Goal: Transaction & Acquisition: Purchase product/service

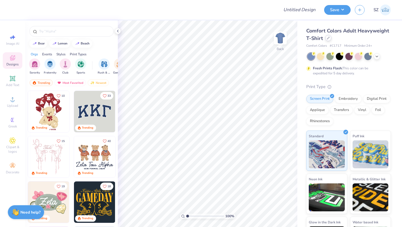
click at [330, 37] on icon at bounding box center [328, 38] width 3 height 3
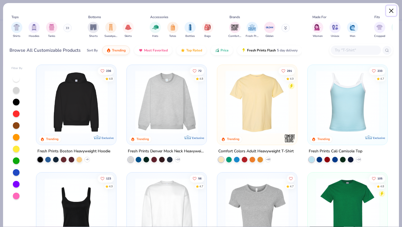
click at [391, 9] on button "Close" at bounding box center [391, 11] width 11 height 11
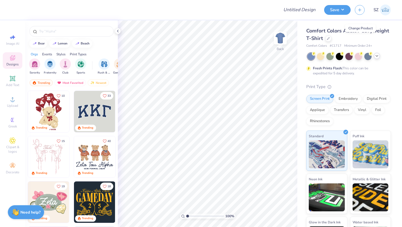
click at [376, 56] on icon at bounding box center [377, 56] width 4 height 4
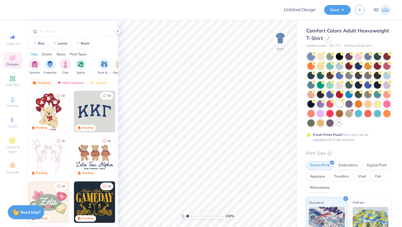
click at [336, 107] on div at bounding box center [339, 103] width 7 height 7
click at [11, 97] on icon at bounding box center [12, 99] width 7 height 7
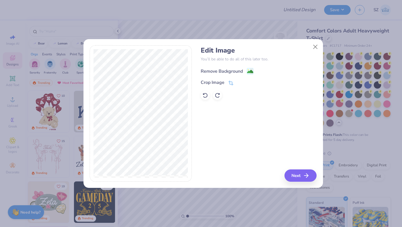
click at [232, 72] on div "Remove Background" at bounding box center [222, 71] width 42 height 7
click at [311, 173] on icon "button" at bounding box center [308, 175] width 7 height 7
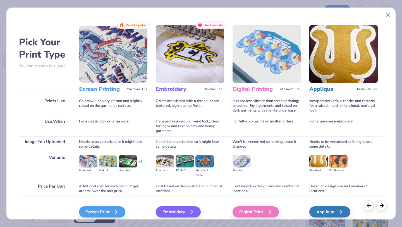
scroll to position [24, 0]
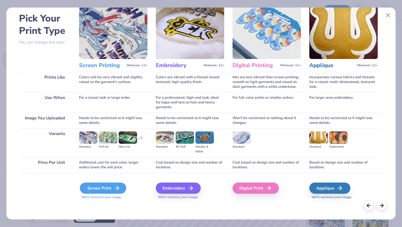
click at [116, 185] on icon at bounding box center [117, 188] width 7 height 7
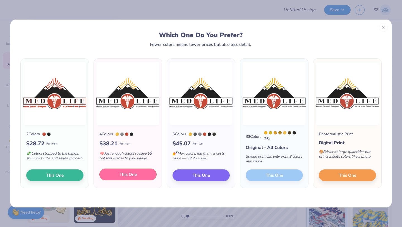
click at [134, 174] on span "This One" at bounding box center [128, 174] width 17 height 6
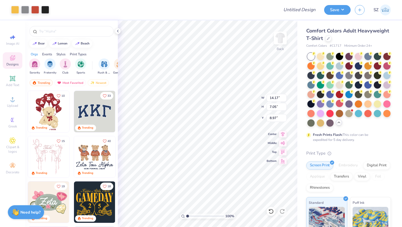
type input "11.73"
type input "5.84"
type input "3.00"
